Goal: Information Seeking & Learning: Learn about a topic

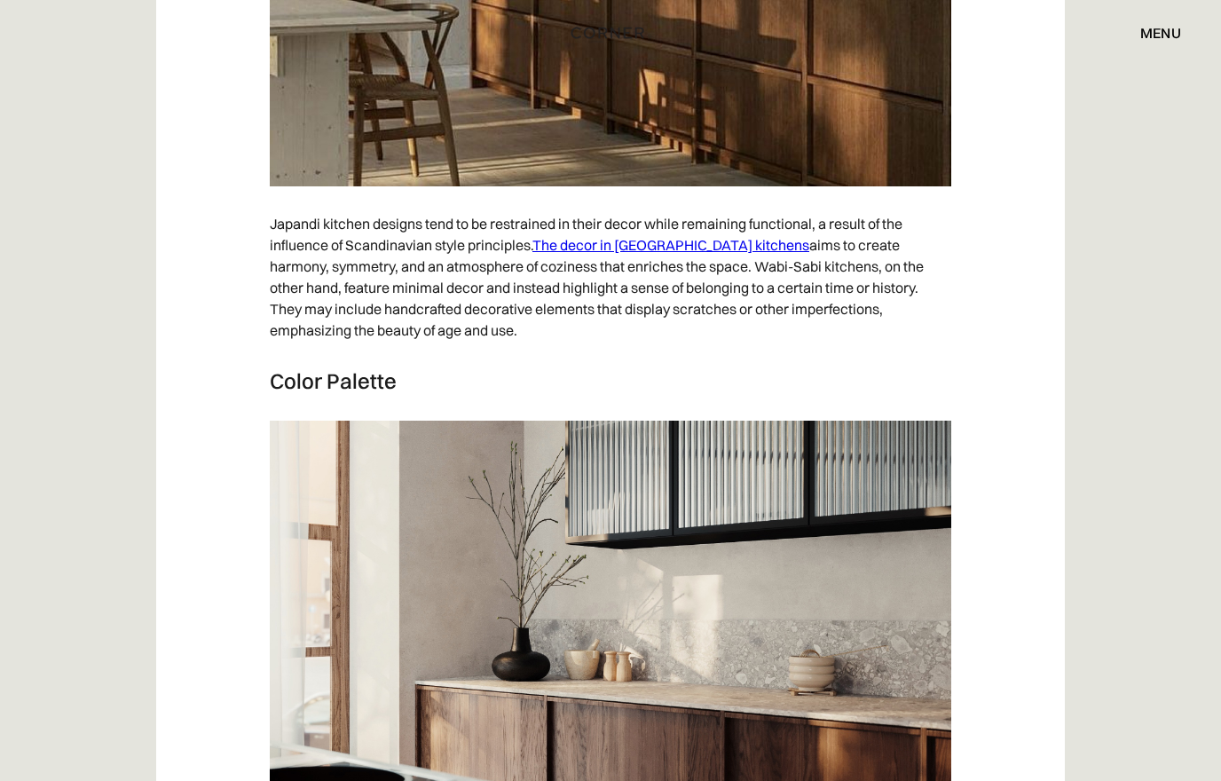
scroll to position [7811, 0]
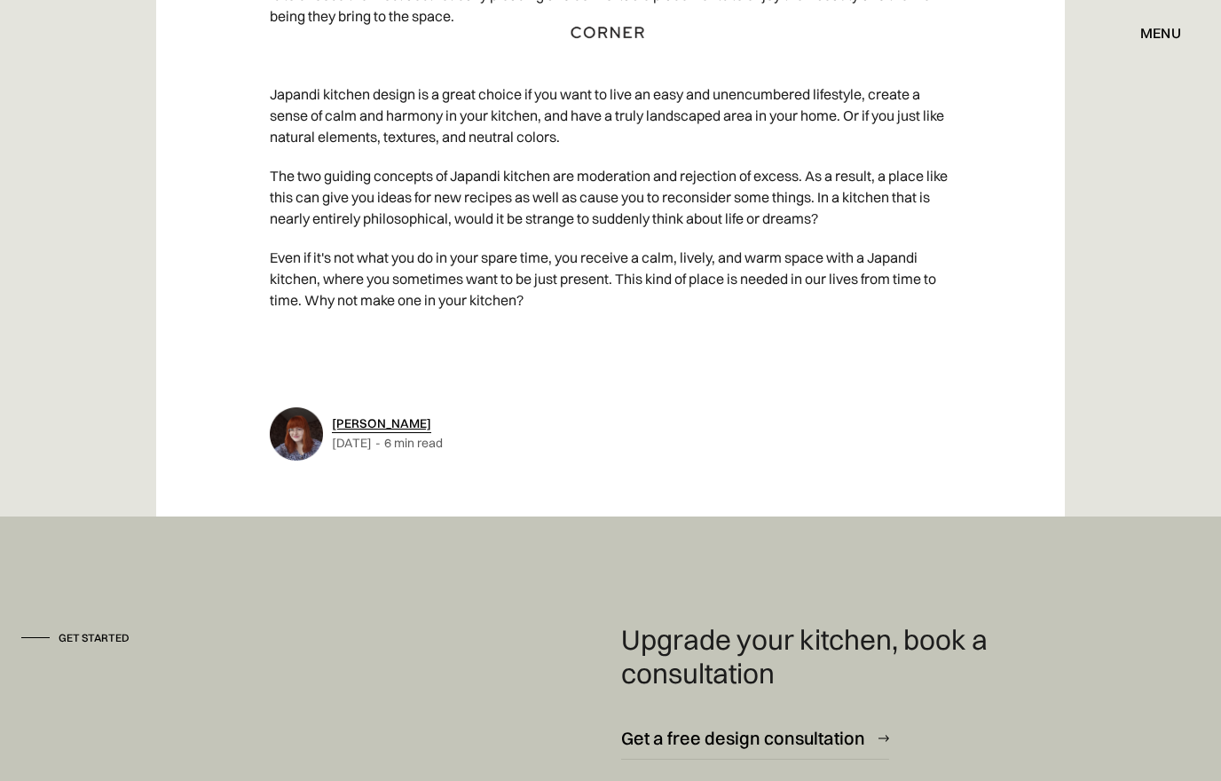
scroll to position [8925, 0]
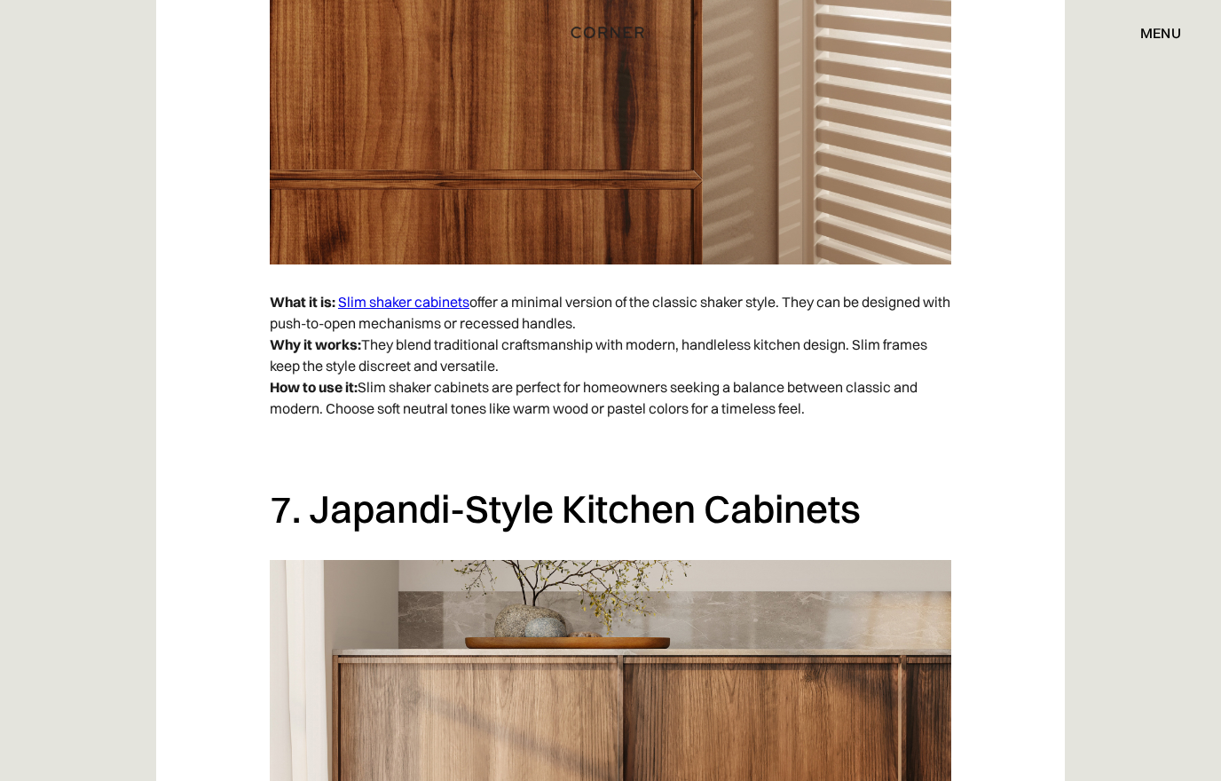
scroll to position [5369, 0]
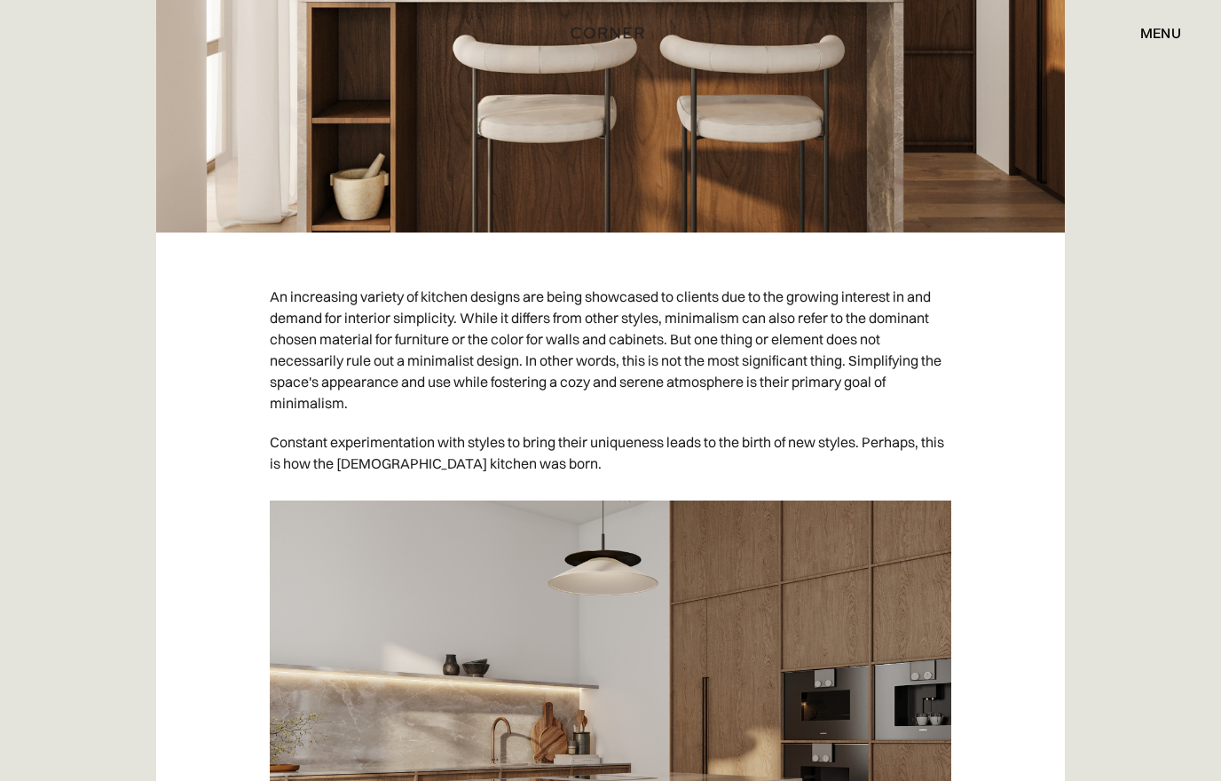
scroll to position [953, 0]
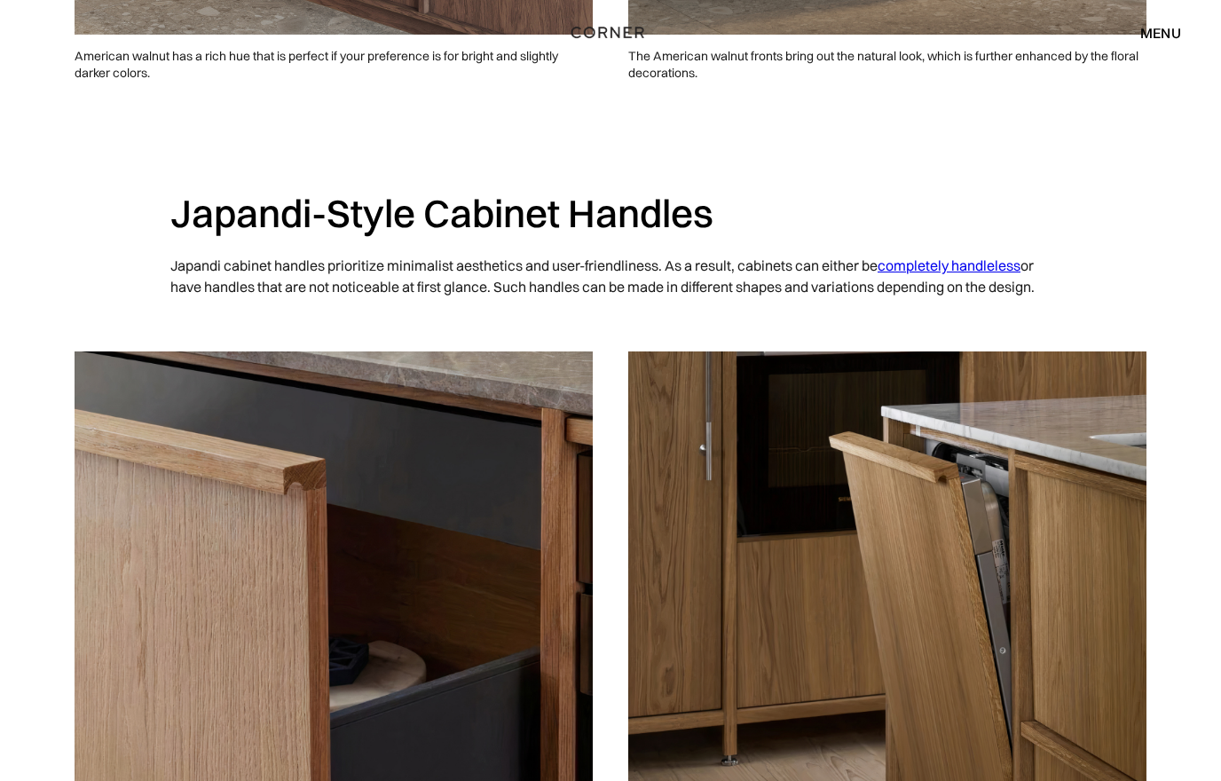
scroll to position [4568, 0]
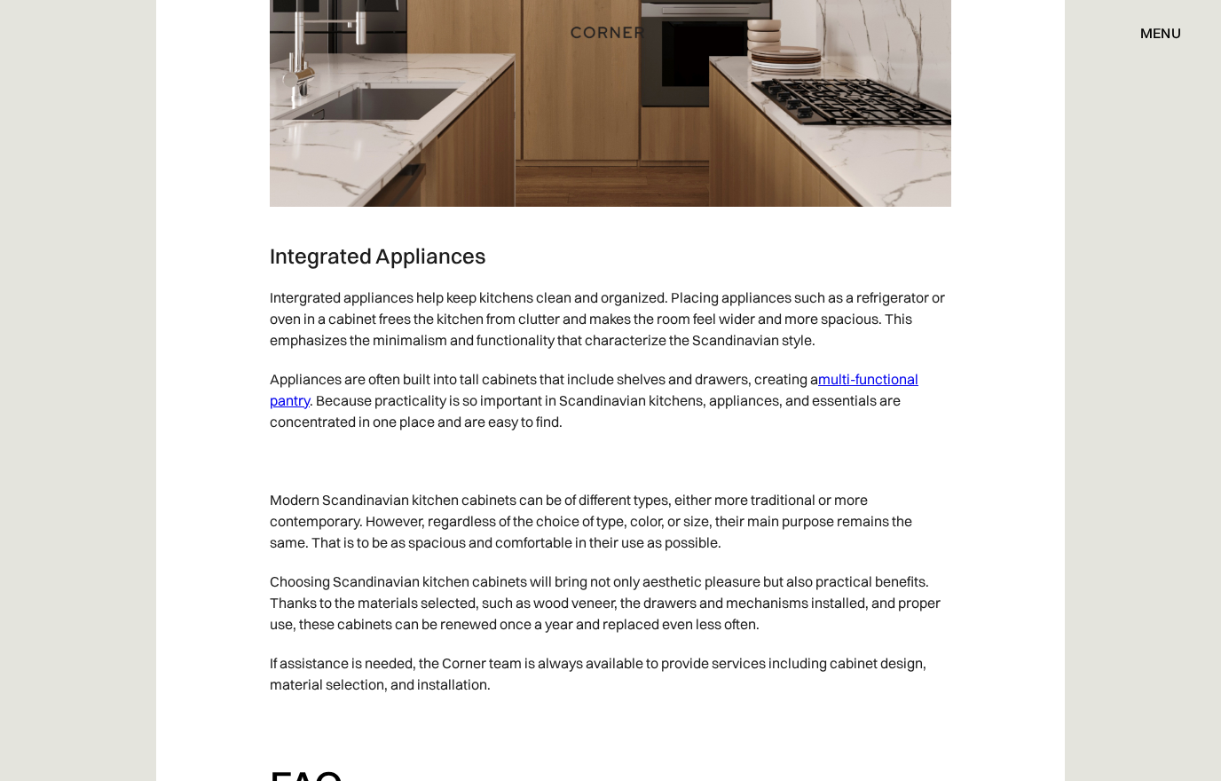
scroll to position [9791, 0]
